Goal: Information Seeking & Learning: Learn about a topic

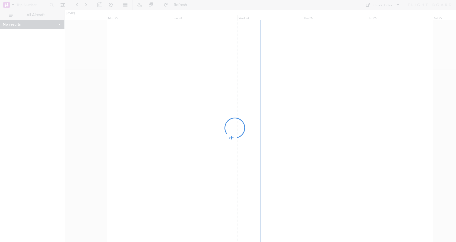
drag, startPoint x: 333, startPoint y: 99, endPoint x: 248, endPoint y: 104, distance: 84.3
click at [254, 103] on div at bounding box center [228, 121] width 456 height 242
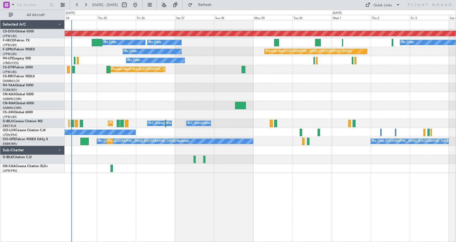
click at [206, 164] on div "Planned Maint London (Biggin Hill) No Crew Planned Maint Paris (Le Bourget) No …" at bounding box center [261, 131] width 392 height 222
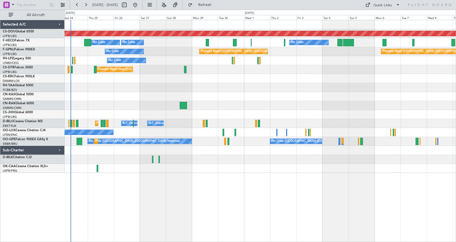
click at [309, 202] on div "Planned Maint London (Biggin Hill) No Crew Planned Maint Paris (Le Bourget) No …" at bounding box center [261, 131] width 392 height 222
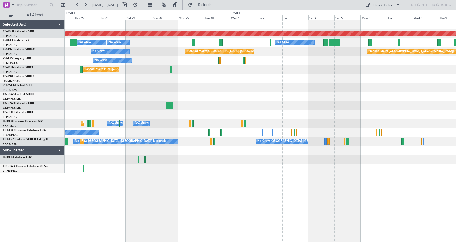
click at [251, 188] on div "Planned Maint London (Biggin Hill) No Crew Planned Maint Paris (Le Bourget) No …" at bounding box center [261, 131] width 392 height 222
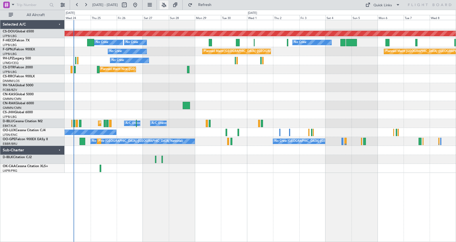
click at [168, 5] on button at bounding box center [164, 5] width 9 height 9
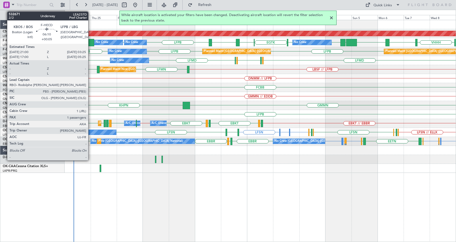
click at [91, 42] on div at bounding box center [90, 42] width 7 height 7
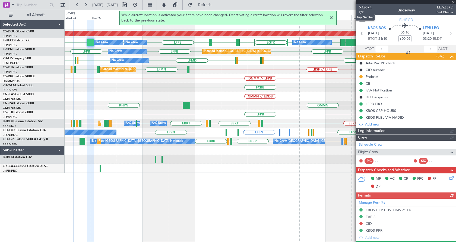
click at [368, 7] on span "532671" at bounding box center [365, 7] width 13 height 6
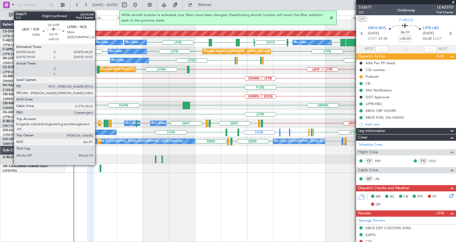
click at [98, 69] on div at bounding box center [98, 69] width 3 height 7
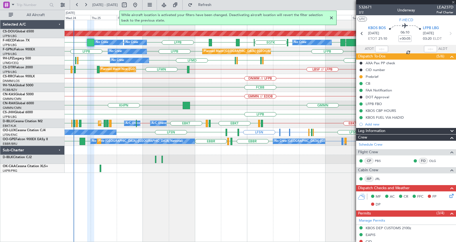
type input "+00:15"
type input "2"
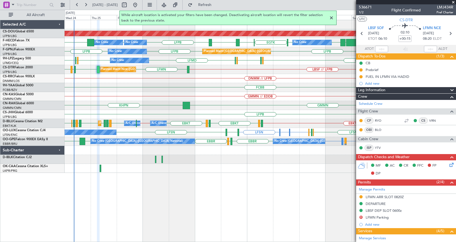
click at [335, 18] on div at bounding box center [331, 18] width 7 height 7
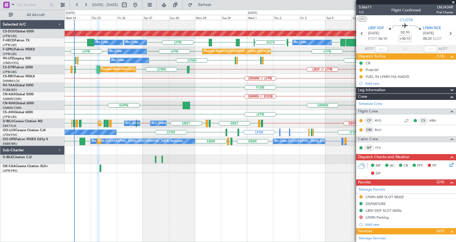
click at [322, 77] on div "DNMM // LFPB" at bounding box center [260, 78] width 391 height 9
click at [171, 79] on div "Planned Maint London (Biggin Hill) EGTK EGLC LTBA LFPB LFPB LFPB KBOS WSSL HEGN…" at bounding box center [260, 96] width 391 height 152
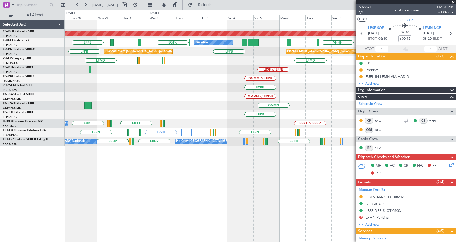
click at [254, 102] on div "Planned Maint London (Biggin Hill) LFMN or LFPB LFPB EGTK EGLC LTBA LFPB WSSL H…" at bounding box center [260, 83] width 391 height 126
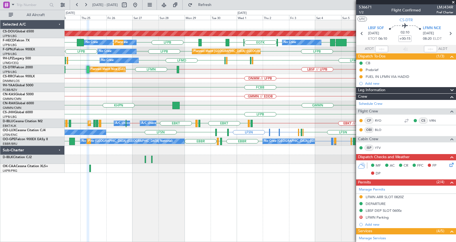
click at [299, 113] on div "Planned Maint London (Biggin Hill) No Crew No Crew Planned Maint Paris (Le Bour…" at bounding box center [260, 96] width 391 height 152
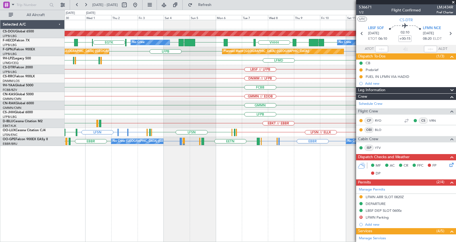
click at [374, 94] on fb-app "30 Sep 2025 - 15 Oct 2025 Refresh Quick Links All Aircraft Planned Maint London…" at bounding box center [228, 122] width 456 height 237
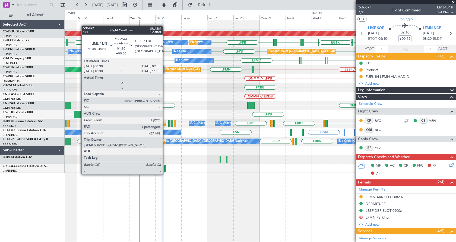
click at [165, 169] on div at bounding box center [165, 167] width 2 height 7
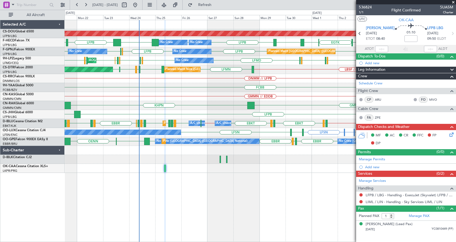
click at [151, 189] on div "Planned Maint London (Biggin Hill) EGTK EGLC LTBA LFPB LFPB LFPB KBOS LFPB LIRA…" at bounding box center [261, 131] width 392 height 222
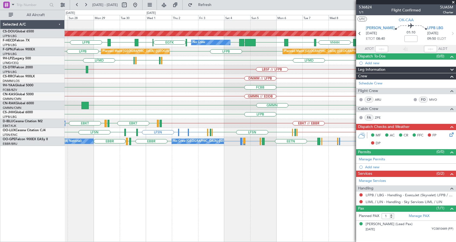
click at [243, 191] on div "Planned Maint London (Biggin Hill) No Crew No Crew LFPB LFMN or LFPB LFPB EGTK …" at bounding box center [261, 131] width 392 height 222
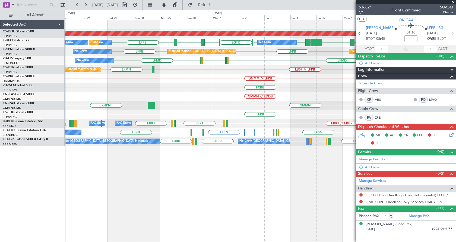
click at [331, 195] on div "Planned Maint London (Biggin Hill) No Crew EGTK EGLC LTBA LFPB WSSL HEGN LFPB L…" at bounding box center [261, 131] width 392 height 222
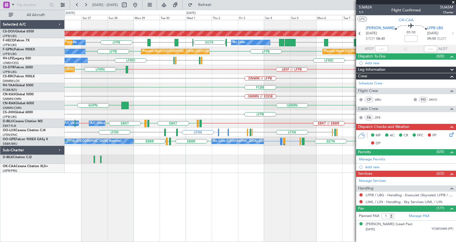
click at [186, 191] on div "Planned Maint London (Biggin Hill) No Crew No Crew Planned Maint Paris (Le Bour…" at bounding box center [261, 131] width 392 height 222
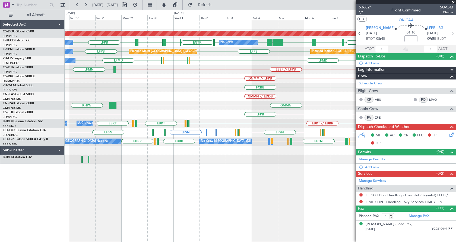
click at [299, 194] on div "Planned Maint London (Biggin Hill) No Crew No Crew No Crew EGTK EGLC LTBA LFPB …" at bounding box center [261, 131] width 392 height 222
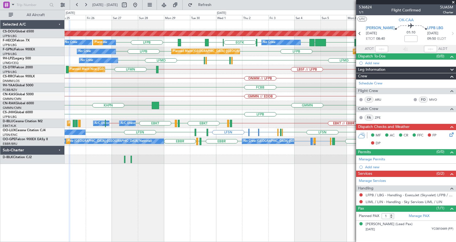
click at [247, 194] on div "Planned Maint London (Biggin Hill) No Crew No Crew EGTK EGLC LTBA LFPB WSSL HEG…" at bounding box center [261, 131] width 392 height 222
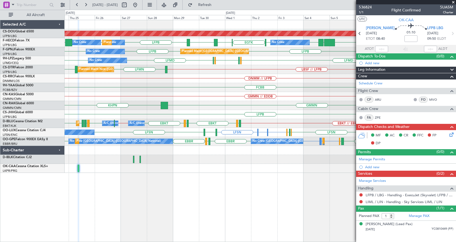
click at [237, 183] on div "Planned Maint London (Biggin Hill) No Crew No Crew Planned Maint Paris (Le Bour…" at bounding box center [261, 131] width 392 height 222
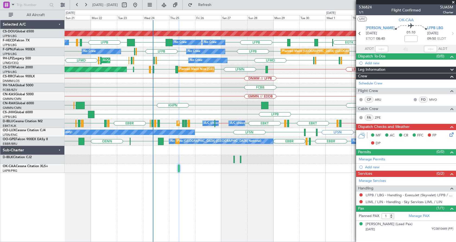
click at [158, 207] on div "Planned Maint London (Biggin Hill) EGTK EGLC LTBA LFPB LFPB LFPB KBOS LFPB LIRA…" at bounding box center [261, 131] width 392 height 222
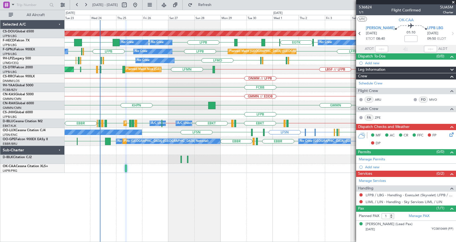
click at [454, 1] on span at bounding box center [453, 2] width 5 height 5
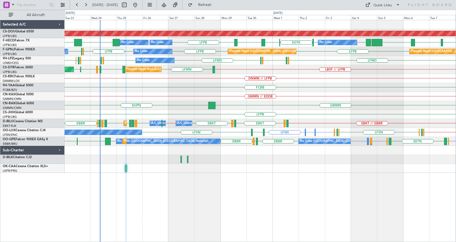
type input "0"
click at [371, 208] on div "Planned Maint London (Biggin Hill) EGTK EGLC LTBA LFPB LFPB LFPB KBOS LFPB WSSL…" at bounding box center [261, 131] width 392 height 222
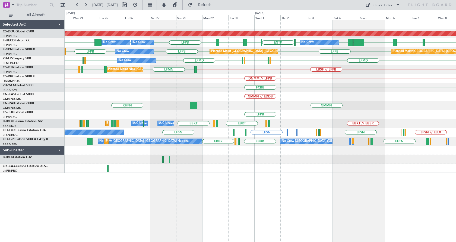
click at [354, 163] on div "Planned Maint London (Biggin Hill) Planned Maint Paris (Le Bourget) No Crew No …" at bounding box center [260, 96] width 391 height 152
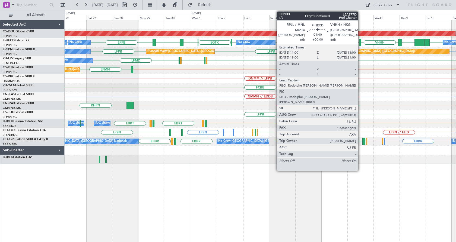
click at [361, 40] on div at bounding box center [360, 42] width 2 height 7
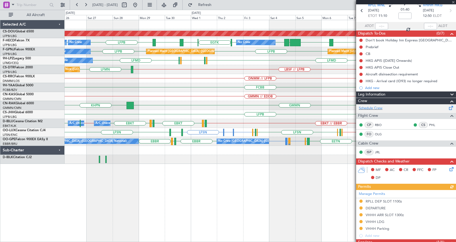
scroll to position [54, 0]
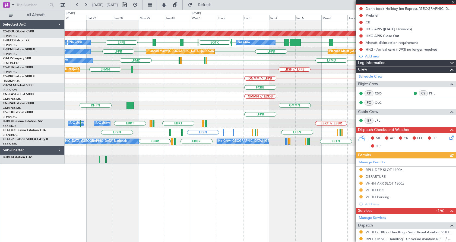
click at [453, 1] on div at bounding box center [406, 2] width 100 height 4
click at [453, 2] on span at bounding box center [453, 2] width 5 height 5
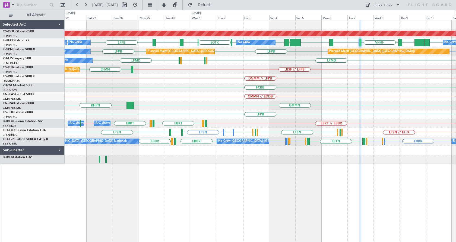
type input "0"
click at [242, 216] on div "Planned Maint London (Biggin Hill) EGTK EGLC LTBA LFPB LFPB WSSL HEGN LFPB LFPB…" at bounding box center [261, 131] width 392 height 222
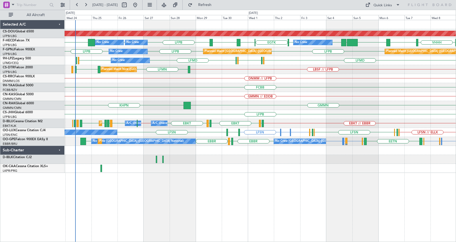
click at [180, 195] on div "Planned Maint London (Biggin Hill) Planned Maint Paris (Le Bourget) No Crew No …" at bounding box center [261, 131] width 392 height 222
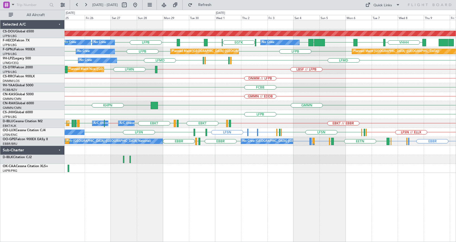
click at [264, 194] on div "Planned Maint London (Biggin Hill) Planned Maint Paris (Le Bourget) No Crew No …" at bounding box center [261, 131] width 392 height 222
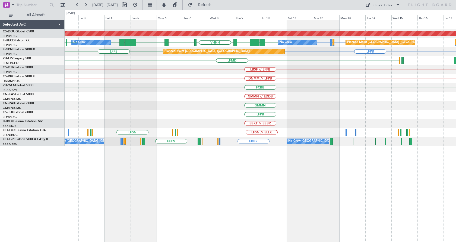
click at [190, 230] on div "Planned Maint London (Biggin Hill) LFPB LFMN or LFPB LFPB EGTK LFPB UGTB ZBAA V…" at bounding box center [261, 131] width 392 height 222
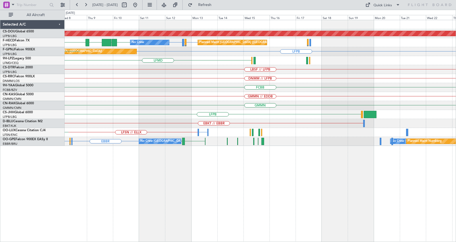
click at [180, 229] on div "Planned Maint London (Biggin Hill) LFPB LFMN or LFPB LFPB LFPB UGTB ZBAA VHHH N…" at bounding box center [261, 131] width 392 height 222
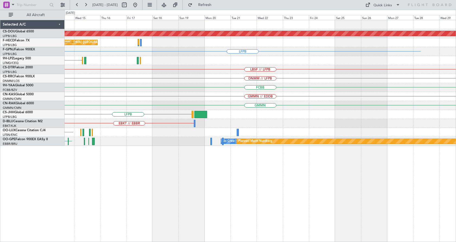
click at [161, 223] on div "Planned Maint London (Biggin Hill) Planned Maint Paris (Le Bourget) LFPB LFMN o…" at bounding box center [261, 131] width 392 height 222
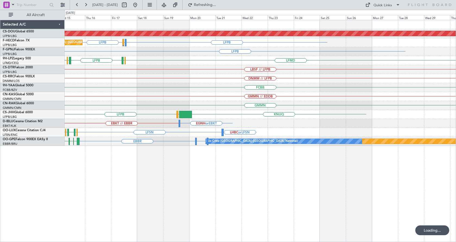
click at [122, 193] on div "Planned Maint London (Biggin Hill) LFPB LFPB LFMN or LFPB Planned Maint Paris (…" at bounding box center [261, 131] width 392 height 222
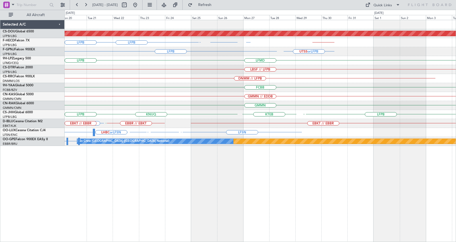
click at [113, 205] on div "Planned Maint London (Biggin Hill) LFPB LFPB // UTSS LFPB KMLB or LFPB EGWU or …" at bounding box center [261, 131] width 392 height 222
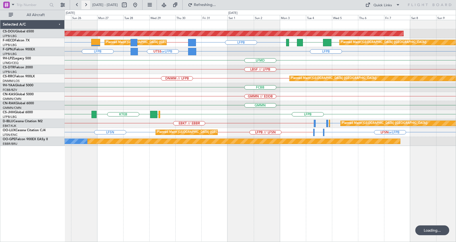
click at [88, 5] on button at bounding box center [86, 5] width 9 height 9
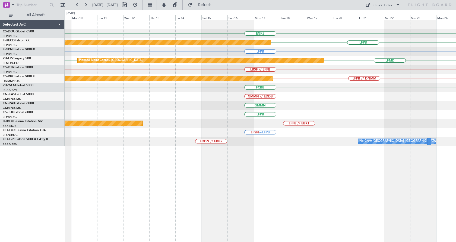
click at [264, 158] on div "EGKB Planned Maint London (Biggin Hill) LFPB Planned Maint Paris (Le Bourget) L…" at bounding box center [261, 131] width 392 height 222
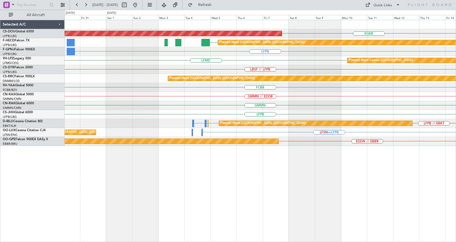
click at [270, 185] on div "Planned Maint London (Biggin Hill) EGKB Planned Maint Paris (Le Bourget) LFPB P…" at bounding box center [261, 131] width 392 height 222
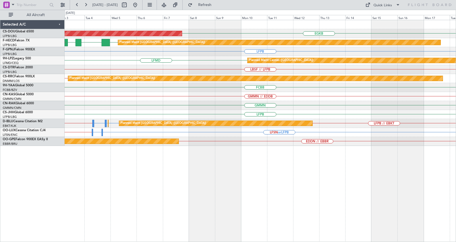
click at [218, 203] on div "EGKB Planned Maint London (Biggin Hill) LFPB LFPB FOOL GMMN Planned Maint Paris…" at bounding box center [261, 131] width 392 height 222
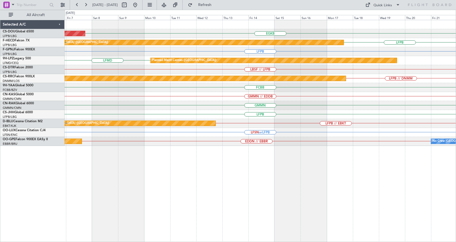
click at [162, 216] on div "Planned Maint London (Biggin Hill) EGKB Planned Maint Paris (Le Bourget) LFPB F…" at bounding box center [261, 131] width 392 height 222
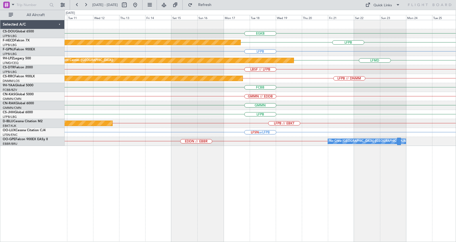
click at [153, 223] on div "EGKB Planned Maint London (Biggin Hill) Planned Maint Paris (Le Bourget) LFPB L…" at bounding box center [261, 131] width 392 height 222
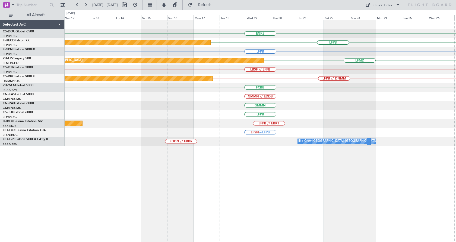
click at [97, 211] on div "EGKB Planned Maint Paris (Le Bourget) LFPB LFPB Planned Maint Cannes (Mandelieu…" at bounding box center [261, 131] width 392 height 222
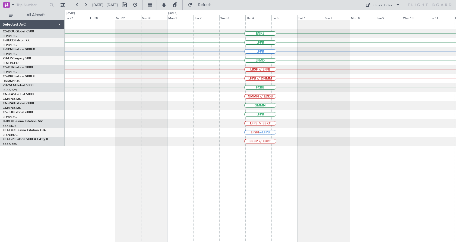
click at [196, 188] on div "EGKB LFPB LFPB LFMD LBSF // LFPB LFPB // DNMM FCBB GMMN // EDDB GMMN LFPB LFPB …" at bounding box center [261, 131] width 392 height 222
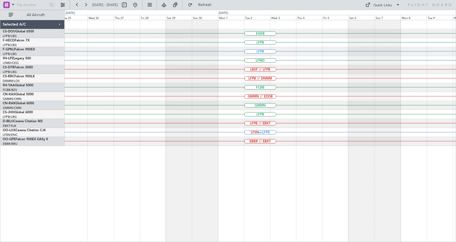
click at [231, 196] on div "EGKB LFPB LFPB LFMD LBSF // LFPB LFPB // DNMM FCBB GMMN // EDDB GMMN LFPB LFPB …" at bounding box center [261, 131] width 392 height 222
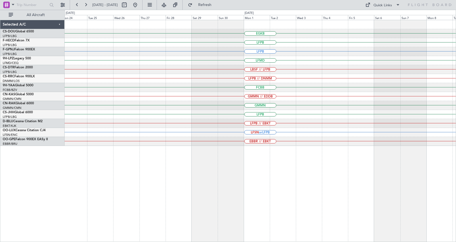
click at [214, 196] on div "EGKB LFPB LFPB LFMD LBSF // LFPB LFPB // DNMM FCBB GMMN // EDDB GMMN LFPB LFPB …" at bounding box center [261, 131] width 392 height 222
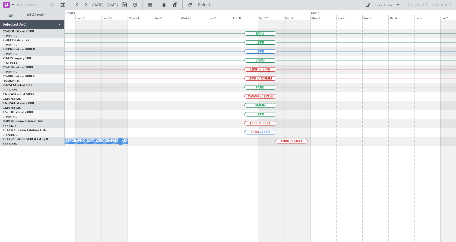
click at [202, 195] on div "EGKB LFPB LFPB LFMD Planned Maint Cannes (Mandelieu) LBSF // LFPB LFPB // DNMM …" at bounding box center [261, 131] width 392 height 222
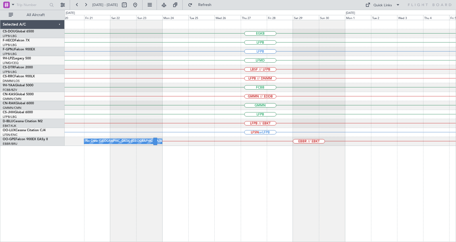
click at [194, 203] on div "EGKB LFPB Planned Maint Paris (Le Bourget) LFPB LFMD Planned Maint Cannes (Mand…" at bounding box center [261, 131] width 392 height 222
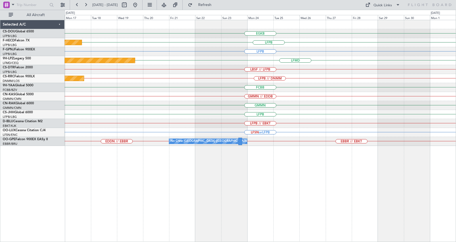
click at [143, 185] on div "EGKB Planned Maint Paris (Le Bourget) LFPB LFPB Planned Maint Cannes (Mandelieu…" at bounding box center [261, 131] width 392 height 222
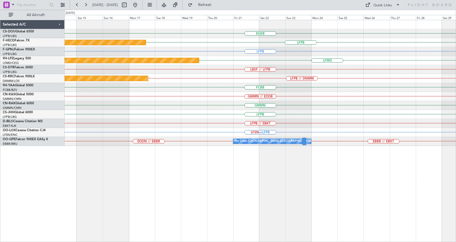
click at [166, 169] on div "EGKB Planned Maint Paris (Le Bourget) LFPB LFPB Planned Maint Cannes (Mandelieu…" at bounding box center [261, 131] width 392 height 222
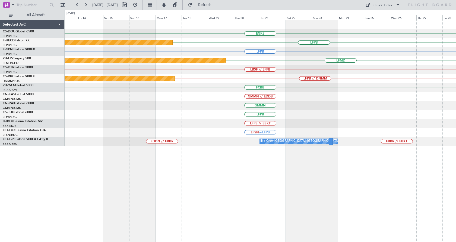
click at [236, 169] on div "EGKB Planned Maint Paris (Le Bourget) LFPB LFPB Planned Maint Cannes (Mandelieu…" at bounding box center [261, 131] width 392 height 222
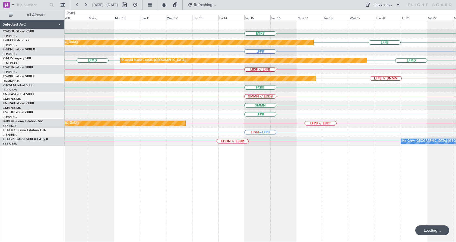
click at [190, 185] on div "EGKB Planned Maint London (Biggin Hill) LFPB Planned Maint Paris (Le Bourget) L…" at bounding box center [261, 131] width 392 height 222
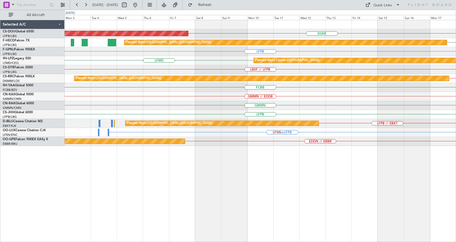
click at [203, 214] on div "EGKB Planned Maint London (Biggin Hill) LFPB Planned Maint Paris (Le Bourget) L…" at bounding box center [261, 131] width 392 height 222
click at [278, 210] on div "EGKB Planned Maint London (Biggin Hill) LFPB Planned Maint Paris (Le Bourget) L…" at bounding box center [261, 131] width 392 height 222
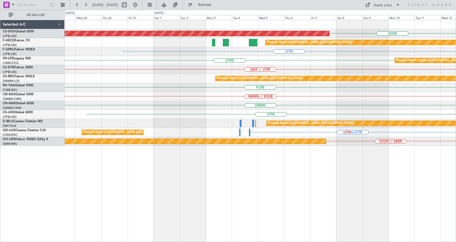
click at [254, 190] on div "EGKB Planned Maint London (Biggin Hill) Planned Maint Paris (Le Bourget) LFPB L…" at bounding box center [261, 131] width 392 height 222
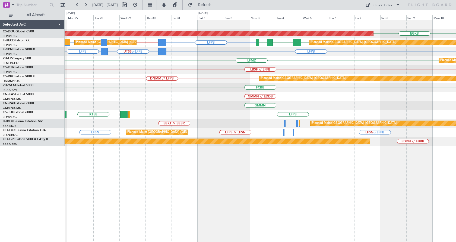
click at [257, 199] on div "EGKB Planned Maint London (Biggin Hill) LFPB LFPB // UTSS LFPB LFPB FOOL GMMN P…" at bounding box center [261, 131] width 392 height 222
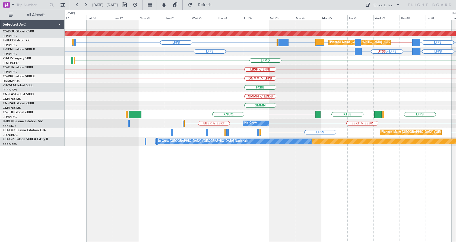
click at [236, 194] on div "Planned Maint London (Biggin Hill) LFPB LFPB KMLB or LFPB LFPB // UTSS LFPB EGW…" at bounding box center [261, 131] width 392 height 222
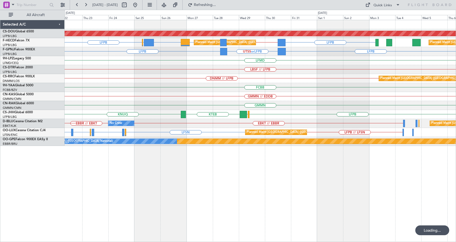
click at [224, 202] on div "Planned Maint London (Biggin Hill) Planned Maint Paris (Le Bourget) LFPB LFPB K…" at bounding box center [261, 131] width 392 height 222
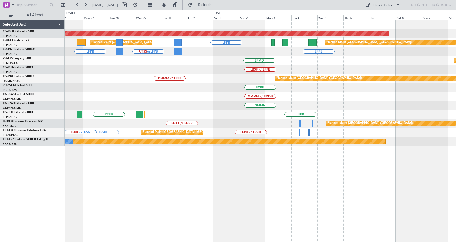
click at [214, 196] on div "Planned Maint London (Biggin Hill) LFPB KMLB or LFPB LFPB // UTSS LFPB Planned …" at bounding box center [261, 131] width 392 height 222
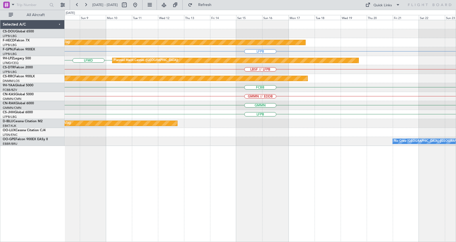
click at [52, 186] on div "Planned Maint London (Biggin Hill) Planned Maint Paris (Le Bourget) LFPB LFMD P…" at bounding box center [228, 126] width 456 height 232
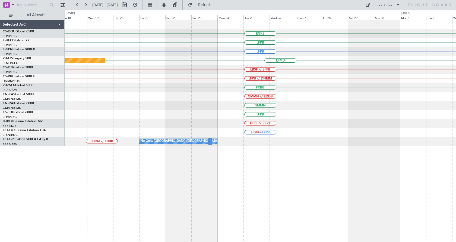
click at [21, 181] on div "EGKB LFPB Planned Maint Paris (Le Bourget) LFPB Planned Maint Cannes (Mandelieu…" at bounding box center [228, 126] width 456 height 232
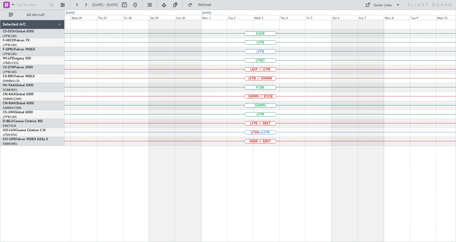
click at [70, 205] on div "EGKB LFPB LFPB LFMD LBSF // LFPB LFPB // DNMM FCBB GMMN // EDDB GMMN LFPB LFPB …" at bounding box center [261, 131] width 392 height 222
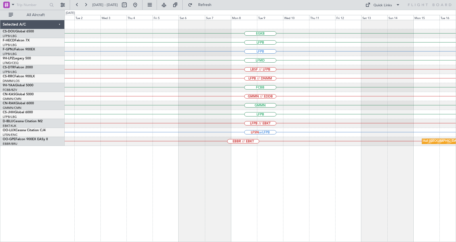
click at [168, 192] on div "EGKB LFPB LFPB LFMD LBSF // LFPB LFPB // DNMM FCBB GMMN // EDDB GMMN LFPB LFPB …" at bounding box center [261, 131] width 392 height 222
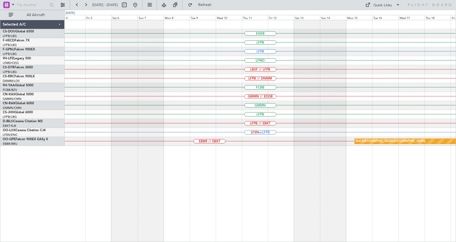
click at [88, 223] on div "EGKB LFPB LFPB LFMD LBSF // LFPB LFPB // DNMM FCBB GMMN // EDDB GMMN LFPB LFPB …" at bounding box center [261, 131] width 392 height 222
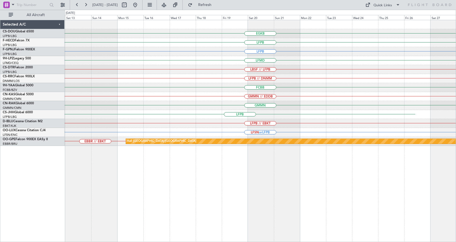
click at [116, 213] on div "EGKB LFPB LFPB LFMD LBSF // LFPB LFPB // DNMM FCBB GMMN // EDDB GMMN LFPB LFPB …" at bounding box center [261, 131] width 392 height 222
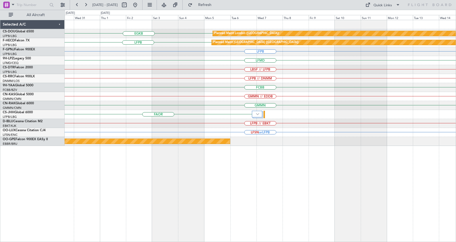
click at [94, 205] on div "EGKB Planned Maint London (Biggin Hill) LFPB Planned Maint Paris (Le Bourget) L…" at bounding box center [261, 131] width 392 height 222
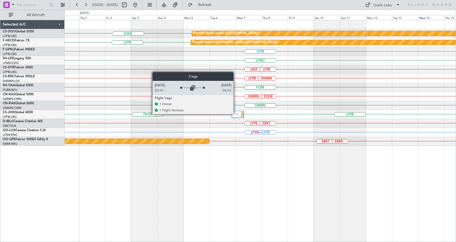
click at [236, 114] on img at bounding box center [236, 114] width 3 height 2
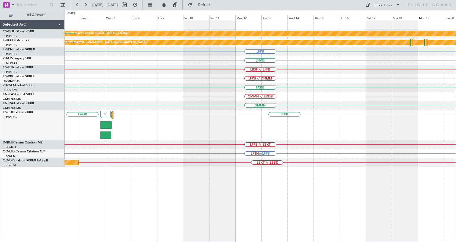
click at [73, 205] on div "Planned Maint London (Biggin Hill) EGKB Planned Maint Paris (Le Bourget) LFPB L…" at bounding box center [261, 131] width 392 height 222
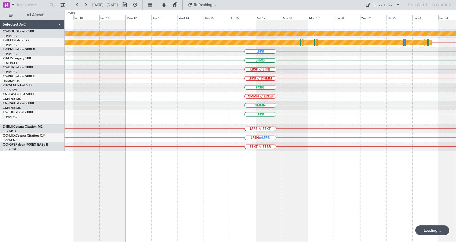
click at [237, 184] on div "Planned Maint London (Biggin Hill) LFPB // LEMD Planned Maint Paris (Le Bourget…" at bounding box center [261, 131] width 392 height 222
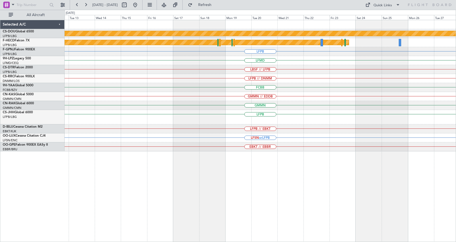
click at [223, 230] on div "Planned Maint London (Biggin Hill) Planned Maint Paris (Le Bourget) LFPB LFMD L…" at bounding box center [261, 131] width 392 height 222
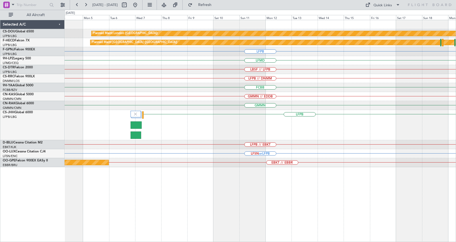
click at [374, 186] on div "Planned Maint London (Biggin Hill) Planned Maint Paris (Le Bourget) LFPB LFMD L…" at bounding box center [261, 131] width 392 height 222
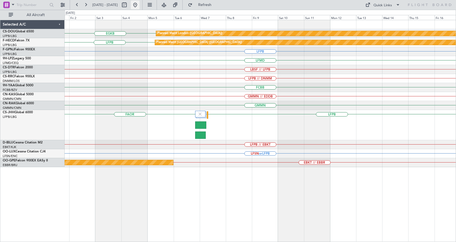
click at [140, 4] on button at bounding box center [135, 5] width 9 height 9
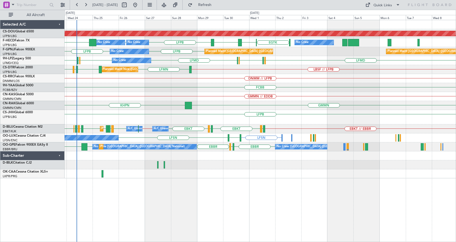
click at [198, 196] on div "Planned Maint London (Biggin Hill) EGTK EGLC LTBA LFPB LFPB LFPB KBOS Planned M…" at bounding box center [261, 131] width 392 height 222
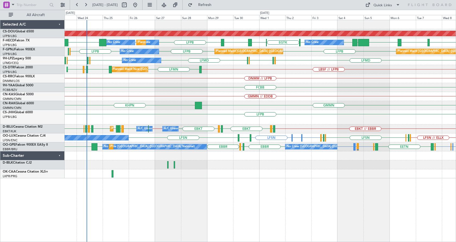
click at [394, 196] on div "Planned Maint London (Biggin Hill) EGTK VHHH RPLL WSSL HEGN LFPB LFPB EGLC LTBA…" at bounding box center [261, 131] width 392 height 222
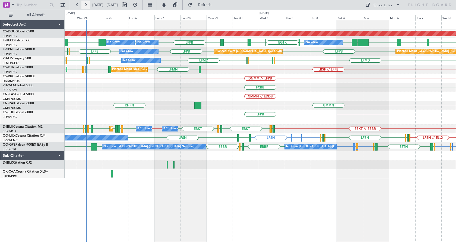
click at [85, 4] on button at bounding box center [86, 5] width 9 height 9
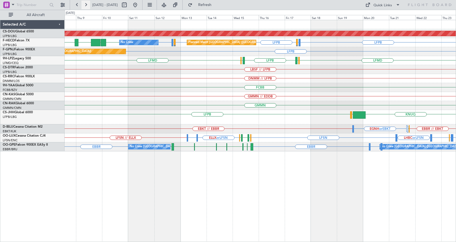
click at [85, 4] on button at bounding box center [86, 5] width 9 height 9
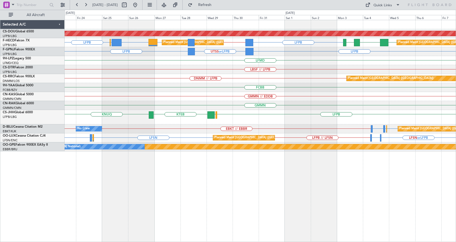
click at [244, 103] on div "Planned Maint London (Biggin Hill) LFPB LFPB KMLB or LFPB LFPB // UTSS LFPB EGW…" at bounding box center [260, 85] width 391 height 131
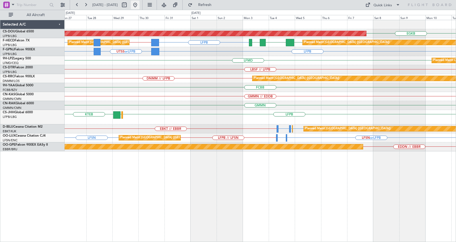
click at [140, 4] on button at bounding box center [135, 5] width 9 height 9
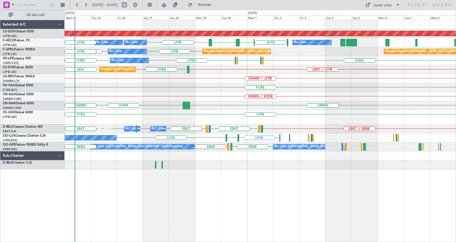
click at [192, 193] on div "Planned Maint London (Biggin Hill) Planned Maint Paris (Le Bourget) No Crew No …" at bounding box center [261, 131] width 392 height 222
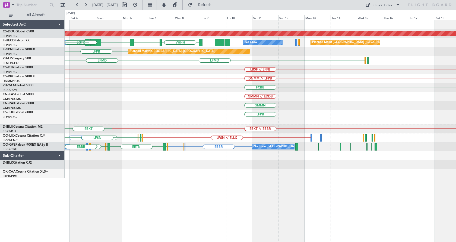
click at [116, 239] on div "Planned Maint London ([GEOGRAPHIC_DATA]) WSSL HEGN LFPB VHHH RPLL No Crew No Cr…" at bounding box center [261, 131] width 392 height 222
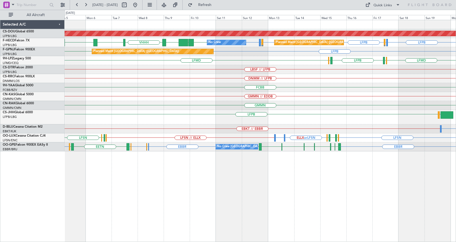
click at [108, 113] on div "Planned Maint London ([GEOGRAPHIC_DATA]) LFPB LFPB LFMN or LFPB LFPB LFPB LFMN …" at bounding box center [260, 85] width 391 height 131
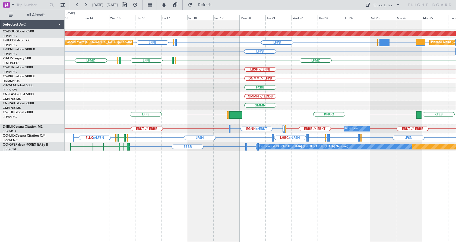
click at [240, 82] on div "Planned Maint London ([GEOGRAPHIC_DATA]) LFPB LFPB KMLB or LFPB LFMN or LFPB EG…" at bounding box center [260, 85] width 391 height 131
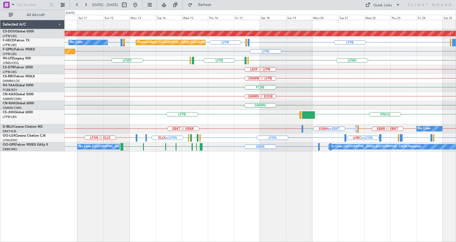
click at [172, 104] on div "Planned Maint London ([GEOGRAPHIC_DATA]) Planned Maint [GEOGRAPHIC_DATA] ([GEOG…" at bounding box center [260, 85] width 391 height 131
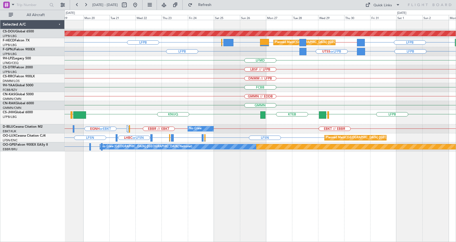
click at [252, 96] on div "Planned Maint London ([GEOGRAPHIC_DATA]) LFPB LFPB KMLB or LFPB EGWU or LFPB LF…" at bounding box center [260, 85] width 391 height 131
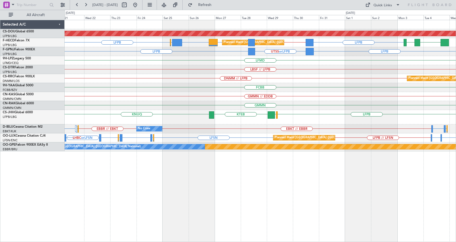
click at [215, 108] on div "Planned Maint London ([GEOGRAPHIC_DATA]) LFPB LFPB KMLB or LFPB EGWU or LFPB LF…" at bounding box center [260, 85] width 391 height 131
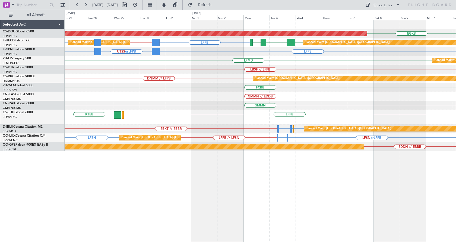
click at [202, 173] on div "EGKB Planned Maint [GEOGRAPHIC_DATA] ([GEOGRAPHIC_DATA]) LFPB LFPB LFPB // UTSS…" at bounding box center [261, 131] width 392 height 222
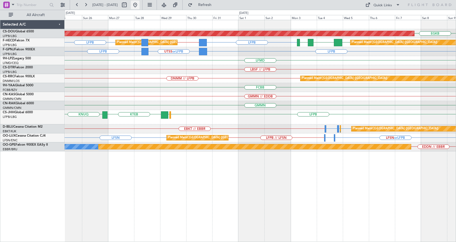
click at [140, 6] on button at bounding box center [135, 5] width 9 height 9
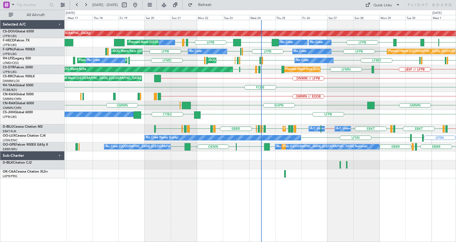
click at [293, 115] on div "LFPB CYBG Planned Maint [GEOGRAPHIC_DATA] ([GEOGRAPHIC_DATA]) Owner" at bounding box center [260, 117] width 391 height 14
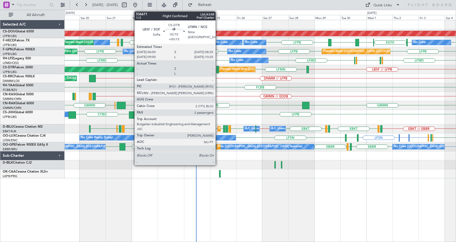
click at [218, 70] on div at bounding box center [218, 69] width 3 height 7
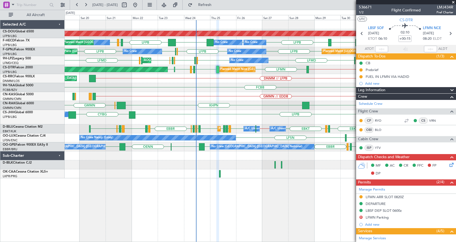
click at [225, 111] on div "Planned Maint London (Biggin Hill) LFPB LFPB KBOS LFPB LIRA LFPB LFPB EGTK EGLC…" at bounding box center [260, 99] width 391 height 158
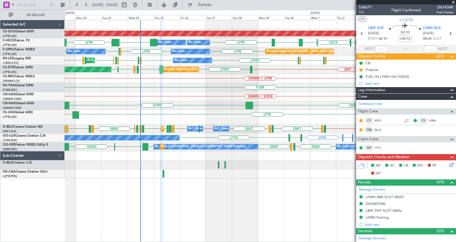
click at [216, 188] on div "Planned Maint London (Biggin Hill) EGTK EGLC LTBA LFPB LFPB LFPB KBOS LFPB WSSL…" at bounding box center [261, 131] width 392 height 222
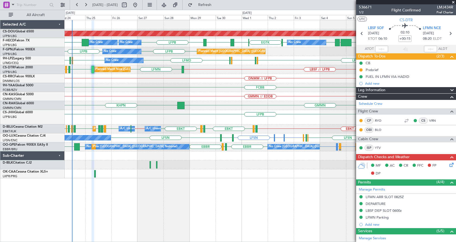
click at [453, 2] on span at bounding box center [453, 2] width 5 height 5
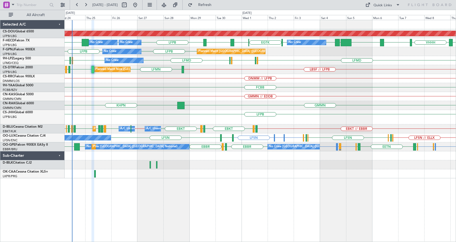
type input "0"
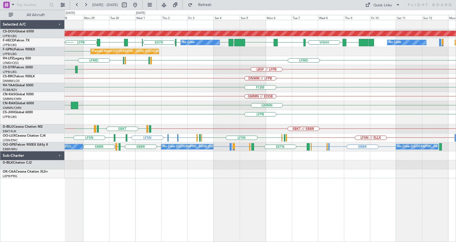
click at [143, 122] on div "Planned Maint London (Biggin Hill) EGTK EGLC LTBA LFPB WSSL HEGN LFPB LFPB ZBAA…" at bounding box center [260, 99] width 391 height 158
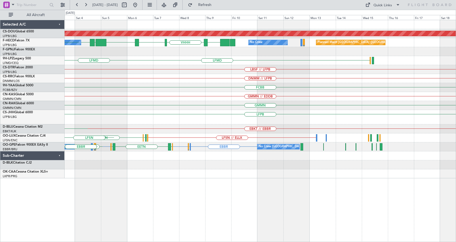
click at [104, 144] on div "Planned Maint London (Biggin Hill) WSSL HEGN LFPB ZBAA VHHH RPLL No Crew No Cre…" at bounding box center [260, 99] width 391 height 158
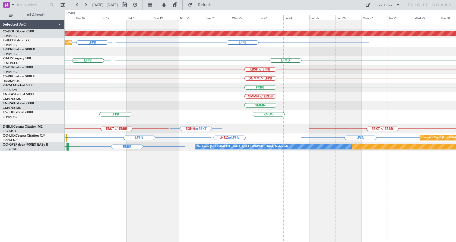
click at [140, 140] on div "Planned Maint London (Biggin Hill) LFPB LFPB Planned Maint Paris (Le Bourget) L…" at bounding box center [260, 85] width 391 height 131
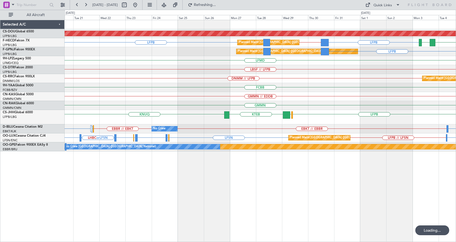
click at [0, 139] on div "Planned Maint London (Biggin Hill) Planned Maint Paris (Le Bourget) LFPB LFPB L…" at bounding box center [228, 126] width 456 height 232
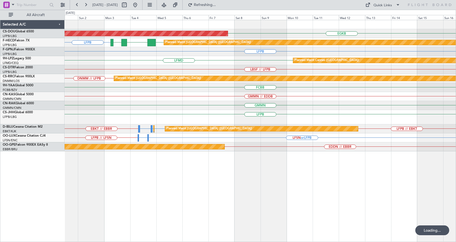
click at [243, 111] on div "LFPB" at bounding box center [260, 117] width 391 height 14
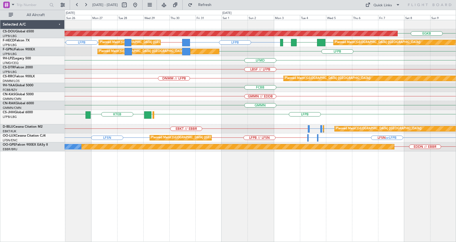
click at [220, 198] on div "EGKB Planned Maint London (Biggin Hill) LFPB LFPB LFPB // UTSS LFPB FOOL GMMN P…" at bounding box center [261, 131] width 392 height 222
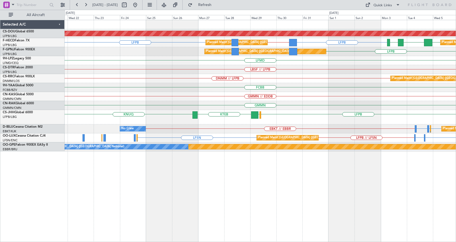
click at [306, 196] on div "Planned Maint London (Biggin Hill) EGKB LFPB LFPB LFPB // UTSS LFPB FOOL GMMN P…" at bounding box center [261, 131] width 392 height 222
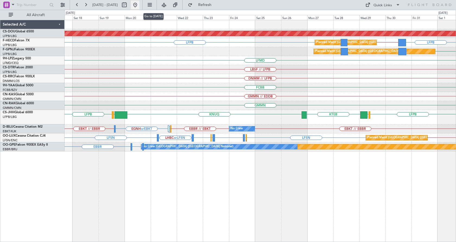
click at [140, 3] on button at bounding box center [135, 5] width 9 height 9
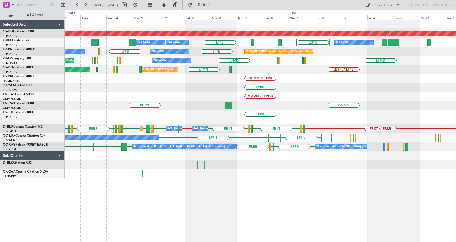
click at [234, 205] on div "Planned Maint London (Biggin Hill) LFPB LFPB KBOS LFPB EGTK EGLC LTBA LFPB Plan…" at bounding box center [261, 131] width 392 height 222
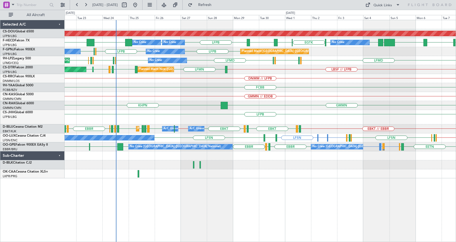
click at [110, 239] on div "Planned Maint London (Biggin Hill) LFPB LFPB KBOS LFPB VHHH RPLL EGTK EGLC LTBA…" at bounding box center [261, 131] width 392 height 222
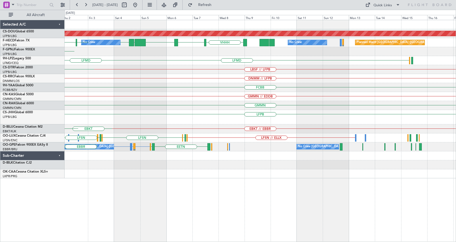
click at [0, 241] on html "22 Sep 2025 - 07 Oct 2025 Refresh Quick Links All Aircraft Planned Maint London…" at bounding box center [228, 121] width 456 height 242
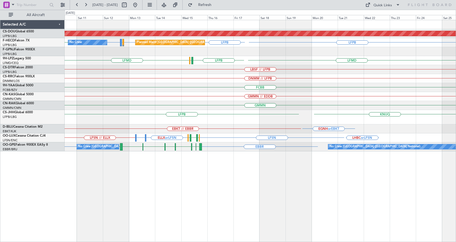
click at [227, 223] on div "Planned Maint London (Biggin Hill) LFPB LFPB LFMN or LFPB LFPB LFPB LFPB No Cre…" at bounding box center [261, 131] width 392 height 222
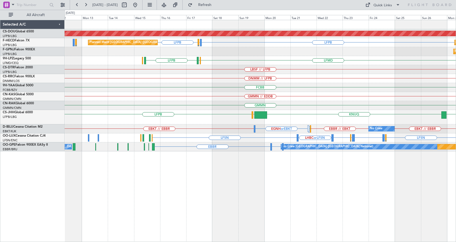
click at [307, 200] on div "Planned Maint London (Biggin Hill) LFPB LFPB LFMN or LFPB Planned Maint Paris (…" at bounding box center [261, 131] width 392 height 222
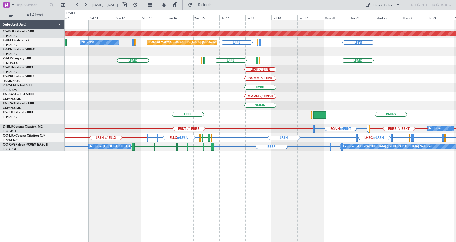
click at [330, 227] on div "Planned Maint London (Biggin Hill) Planned Maint Paris (Le Bourget) No Crew LFP…" at bounding box center [261, 131] width 392 height 222
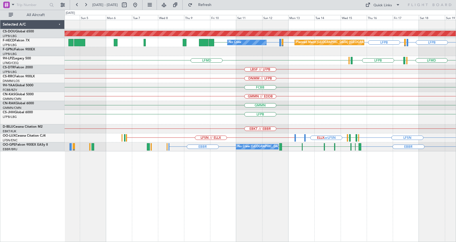
click at [337, 220] on div "Planned Maint London (Biggin Hill) Planned Maint Paris (Le Bourget) No Crew LFP…" at bounding box center [261, 131] width 392 height 222
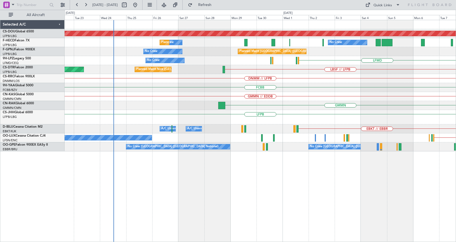
click at [278, 230] on div "Planned Maint London (Biggin Hill) No Crew No Crew Planned Maint Paris (Le Bour…" at bounding box center [261, 131] width 392 height 222
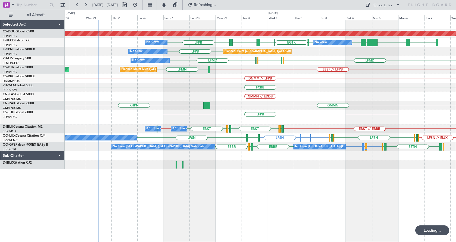
click at [200, 209] on div "Planned Maint London (Biggin Hill) RPLL EGTK EGLC LTBA LFPB WSSL HEGN LFPB LFPB…" at bounding box center [261, 131] width 392 height 222
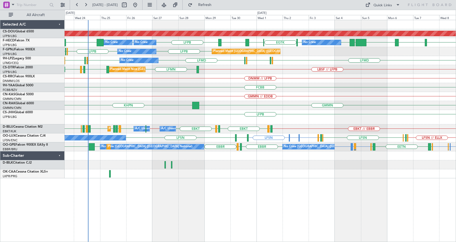
click at [184, 208] on div "Planned Maint London (Biggin Hill) EGTK EGLC LTBA LFPB LFPB LFPB KBOS WSSL HEGN…" at bounding box center [261, 131] width 392 height 222
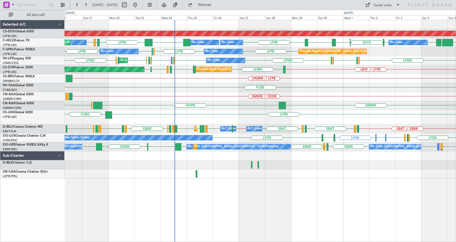
click at [127, 193] on div "Planned Maint London (Biggin Hill) Planned Maint Paris (Le Bourget) No Crew No …" at bounding box center [261, 131] width 392 height 222
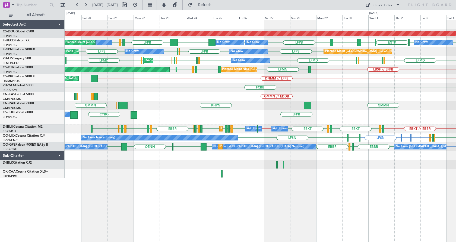
click at [176, 196] on div "Planned Maint London (Biggin Hill) Planned Maint Paris (Le Bourget) No Crew No …" at bounding box center [261, 131] width 392 height 222
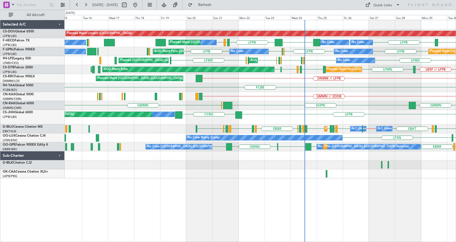
click at [178, 199] on div "Planned Maint London (Biggin Hill) Planned Maint Paris (Le Bourget) Planned Mai…" at bounding box center [261, 131] width 392 height 222
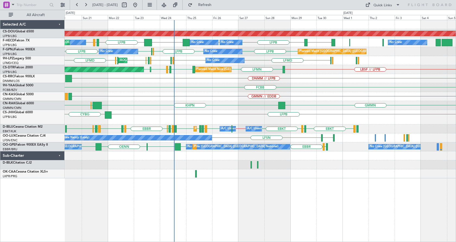
click at [200, 209] on div "Planned Maint London (Biggin Hill) LTBA LFPB LFPB LFPB KBOS LFPB LIRA LFPB LFPB…" at bounding box center [261, 131] width 392 height 222
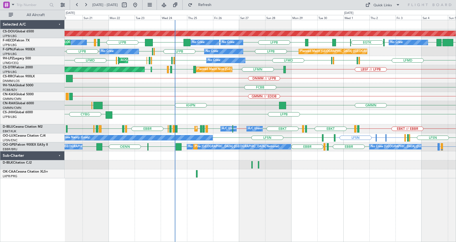
click at [242, 211] on div "Planned Maint London (Biggin Hill) Planned Maint Paris (Le Bourget) No Crew No …" at bounding box center [261, 131] width 392 height 222
click at [355, 195] on div "Planned Maint London (Biggin Hill) Planned Maint Paris (Le Bourget) No Crew No …" at bounding box center [261, 131] width 392 height 222
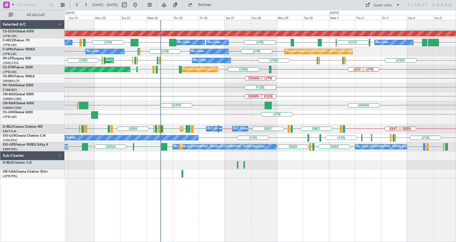
click at [275, 198] on div "Planned Maint London (Biggin Hill) Planned Maint Paris (Le Bourget) No Crew No …" at bounding box center [261, 131] width 392 height 222
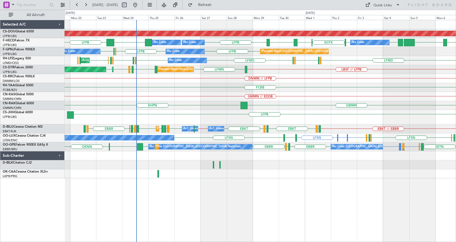
click at [180, 203] on div "Planned Maint London (Biggin Hill) EGTK EGLC LTBA LFPB LFPB LFPB KBOS LFPB WSSL…" at bounding box center [261, 131] width 392 height 222
click at [230, 201] on div "Planned Maint London (Biggin Hill) Planned Maint Paris (Le Bourget) No Crew No …" at bounding box center [261, 131] width 392 height 222
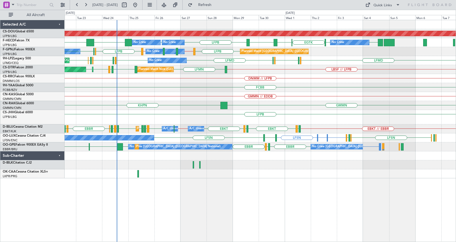
click at [246, 205] on div "Planned Maint London (Biggin Hill) EGTK EGLC LTBA LFPB LFPB LFPB KBOS LFPB LFPB…" at bounding box center [261, 131] width 392 height 222
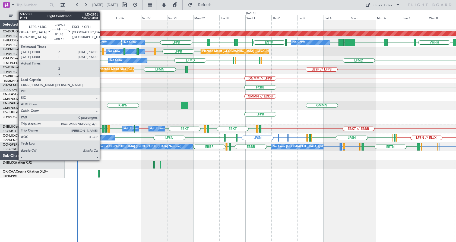
click at [102, 51] on div at bounding box center [103, 51] width 2 height 7
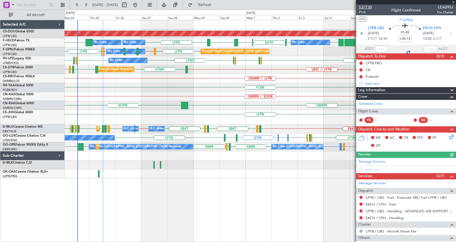
click at [363, 8] on span "537730" at bounding box center [365, 7] width 13 height 6
click at [366, 7] on span "537730" at bounding box center [365, 7] width 13 height 6
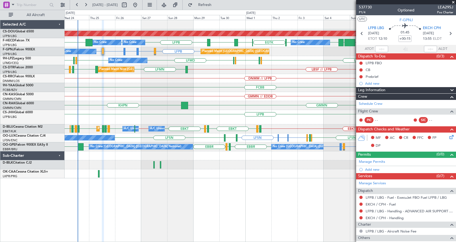
click at [136, 198] on div "Planned Maint London (Biggin Hill) LFPB LFPB KBOS EGTK EGLC LTBA LFPB VHHH RPLL…" at bounding box center [261, 131] width 392 height 222
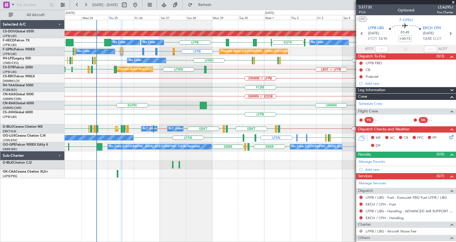
click at [453, 1] on span at bounding box center [453, 2] width 5 height 5
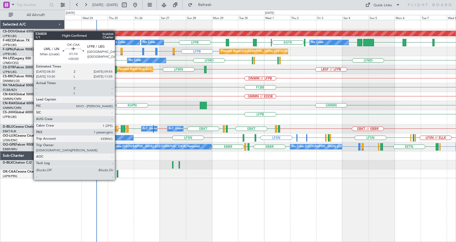
click at [117, 174] on div at bounding box center [118, 173] width 2 height 7
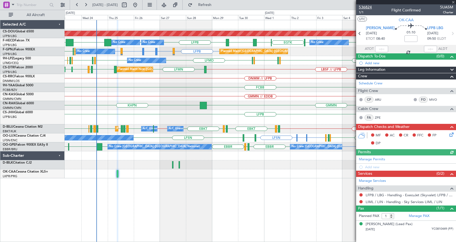
click at [369, 7] on span "536824" at bounding box center [365, 7] width 13 height 6
click at [116, 173] on div at bounding box center [260, 173] width 391 height 9
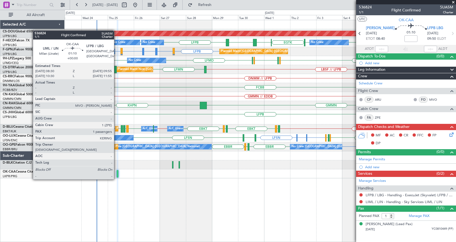
click at [118, 174] on div at bounding box center [118, 173] width 2 height 7
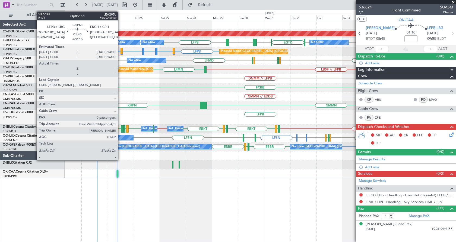
click at [121, 51] on div at bounding box center [122, 51] width 2 height 7
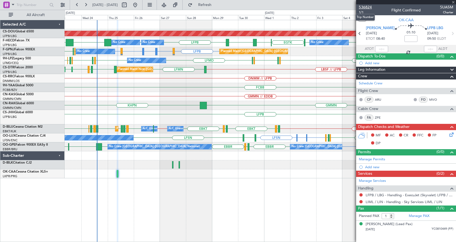
type input "+00:15"
type input "0"
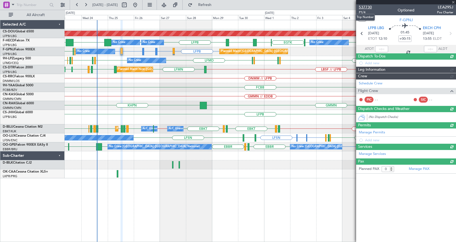
click at [369, 8] on span "537730" at bounding box center [365, 7] width 13 height 6
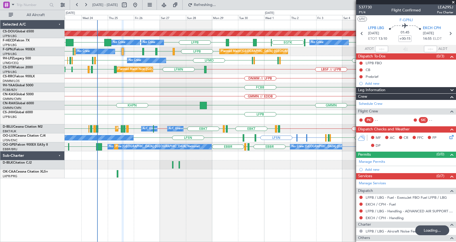
click at [199, 214] on div "Planned Maint London (Biggin Hill) EGTK EGLC LTBA LFPB LFPB LFPB KBOS LFPB VHHH…" at bounding box center [261, 131] width 392 height 222
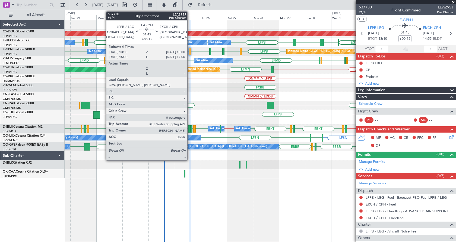
click at [190, 52] on div at bounding box center [190, 51] width 2 height 7
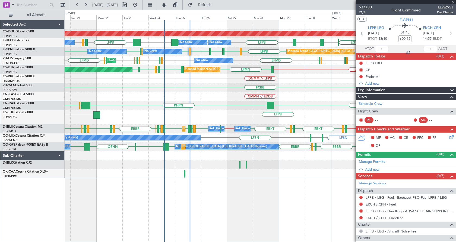
click at [369, 6] on span "537730" at bounding box center [365, 7] width 13 height 6
click at [58, 118] on div "Planned Maint London (Biggin Hill) WSSL HEGN LFPB LFPB EGTK LFPB LFPB EGLC LTBA…" at bounding box center [228, 126] width 456 height 232
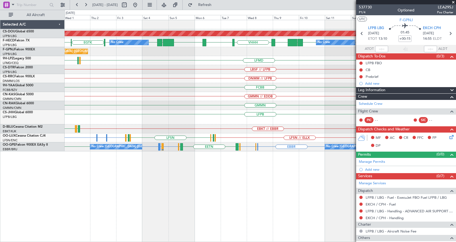
click at [141, 77] on div "Planned Maint London (Biggin Hill) No Crew No Crew Planned Maint Paris (Le Bour…" at bounding box center [260, 85] width 391 height 131
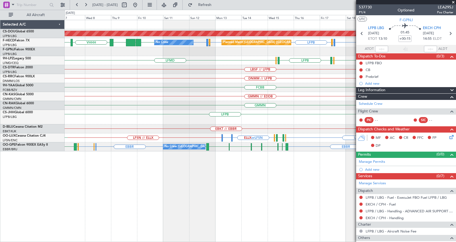
click at [175, 59] on div "LFMD LFPB LIRA LFMD LIRA" at bounding box center [260, 60] width 391 height 9
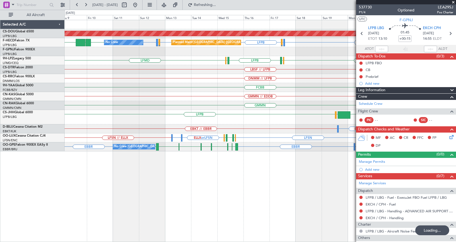
click at [159, 64] on div "Planned Maint London (Biggin Hill) No Crew Planned Maint Paris (Le Bourget) LFP…" at bounding box center [260, 85] width 391 height 131
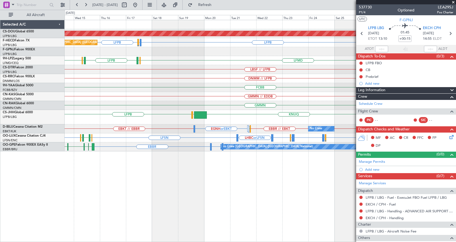
click at [197, 68] on div "Planned Maint London (Biggin Hill) LFPB LFPB LFMN or LFPB Planned Maint Paris (…" at bounding box center [260, 85] width 391 height 131
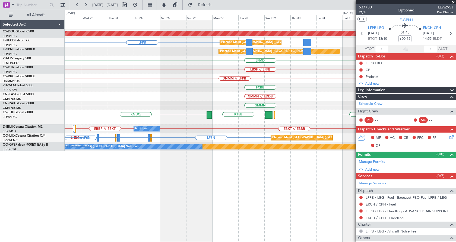
click at [145, 82] on div "Planned Maint London (Biggin Hill) LFPB Planned Maint Paris (Le Bourget) Planne…" at bounding box center [260, 85] width 391 height 131
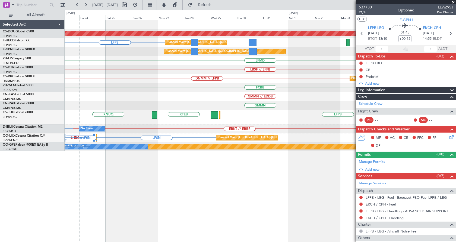
click at [176, 69] on div "LBSF // LFPB" at bounding box center [260, 69] width 391 height 9
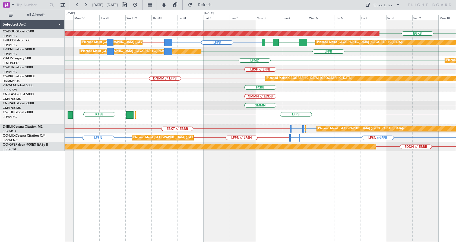
click at [264, 131] on div "EBKT // EBBR LFPB or EBKT EBBR or EBKT LFMD or EBKT Planned Maint Paris (Le Bou…" at bounding box center [260, 128] width 391 height 9
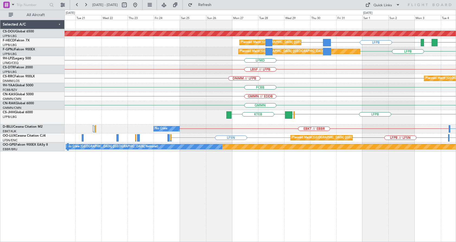
click at [383, 131] on div "Planned Maint London (Biggin Hill) EGKB LFPB LFPB // UTSS FOOL GMMN Planned Mai…" at bounding box center [260, 85] width 391 height 131
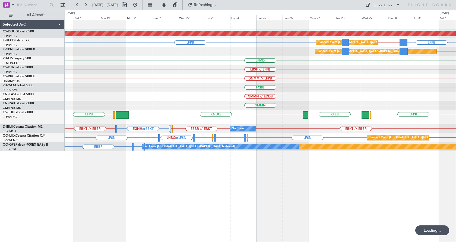
click at [140, 5] on div at bounding box center [130, 5] width 20 height 9
click at [140, 3] on button at bounding box center [135, 5] width 9 height 9
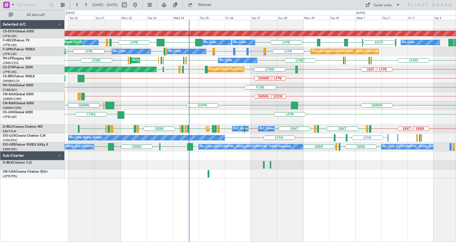
click at [298, 197] on div "Planned Maint London (Biggin Hill) LFPB LFPB KBOS LFPB LIRA LFPB LFPB EGTK EGLC…" at bounding box center [261, 131] width 392 height 222
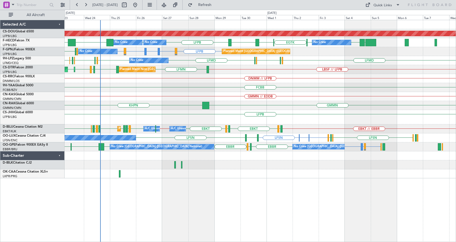
click at [218, 199] on div "Planned Maint London (Biggin Hill) LFPB LFPB KBOS LFPB EGTK EGLC LTBA LFPB HEGN…" at bounding box center [261, 131] width 392 height 222
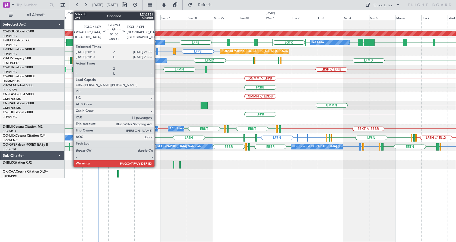
click at [157, 50] on div at bounding box center [157, 51] width 2 height 7
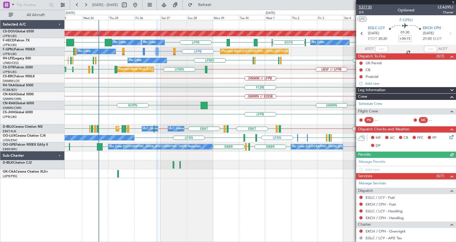
click at [366, 6] on span "537730" at bounding box center [365, 7] width 13 height 6
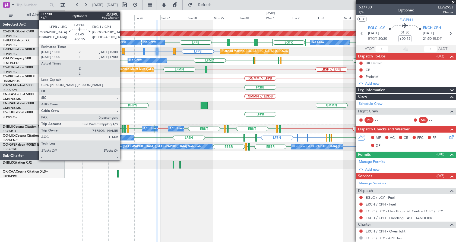
click at [123, 52] on div at bounding box center [123, 51] width 2 height 7
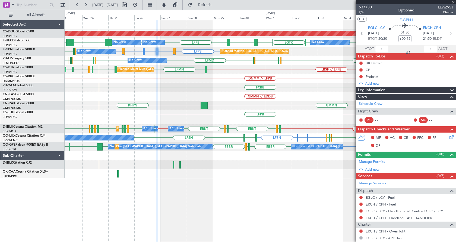
type input "0"
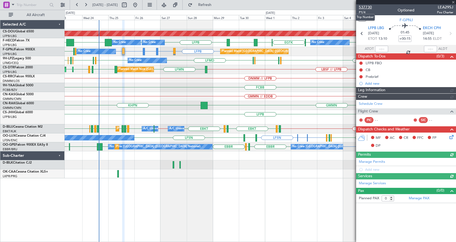
click at [368, 7] on span "537730" at bounding box center [365, 7] width 13 height 6
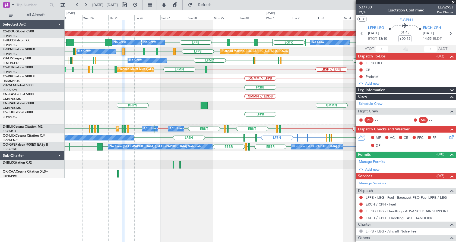
click at [124, 50] on div at bounding box center [123, 51] width 2 height 7
click at [367, 5] on span "537730" at bounding box center [365, 7] width 13 height 6
click at [169, 99] on div "GMMN // EDDB" at bounding box center [260, 96] width 391 height 9
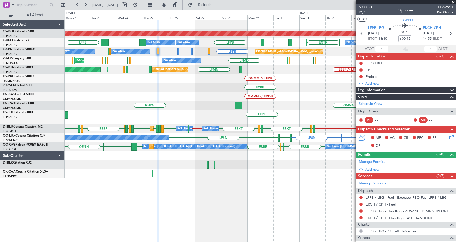
click at [453, 3] on span at bounding box center [453, 2] width 5 height 5
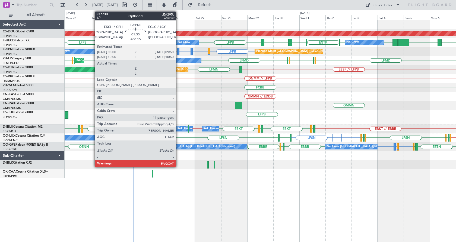
click at [178, 49] on div at bounding box center [178, 51] width 2 height 7
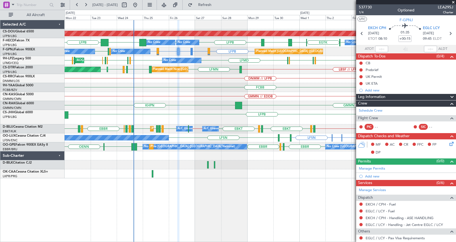
click at [454, 1] on span at bounding box center [453, 2] width 5 height 5
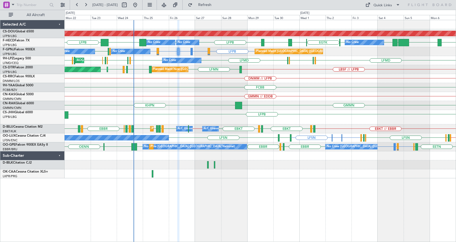
type input "0"
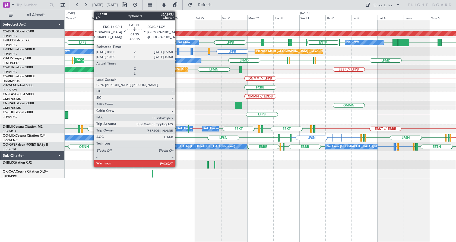
click at [178, 49] on div at bounding box center [178, 51] width 2 height 7
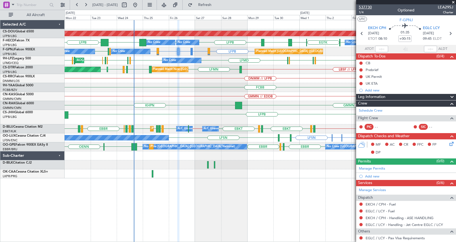
click at [361, 5] on span "537730" at bounding box center [365, 7] width 13 height 6
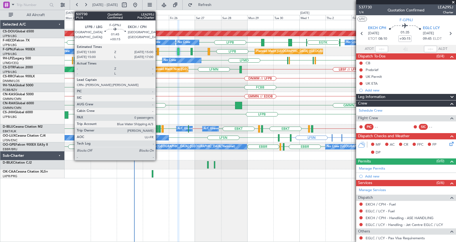
click at [158, 50] on div at bounding box center [158, 51] width 2 height 7
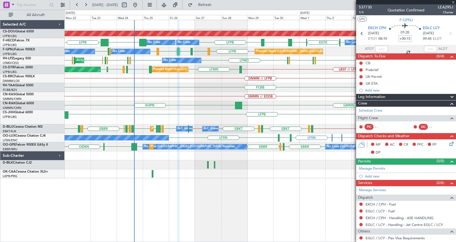
type input "0"
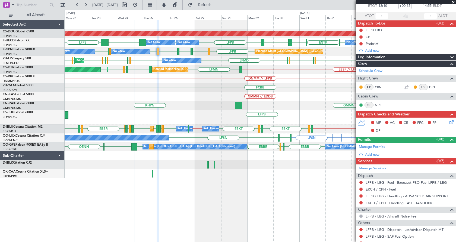
scroll to position [53, 0]
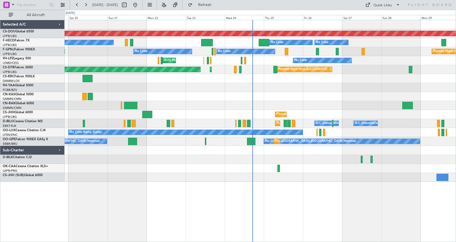
click at [287, 98] on div "Planned Maint London ([GEOGRAPHIC_DATA]) Planned Maint [GEOGRAPHIC_DATA] ([GEOG…" at bounding box center [260, 100] width 391 height 161
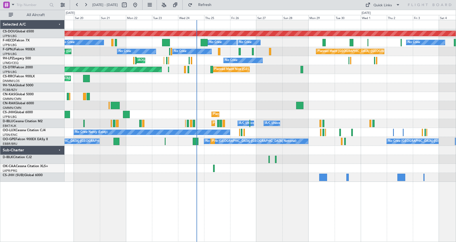
click at [259, 214] on div "Planned Maint London ([GEOGRAPHIC_DATA]) Planned Maint [GEOGRAPHIC_DATA] ([GEOG…" at bounding box center [261, 131] width 392 height 222
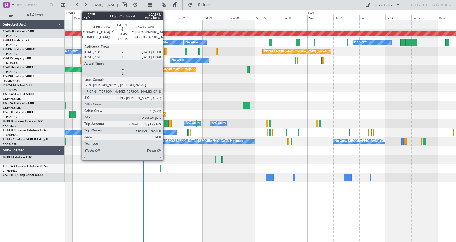
click at [166, 51] on div at bounding box center [166, 51] width 2 height 7
